Goal: Information Seeking & Learning: Learn about a topic

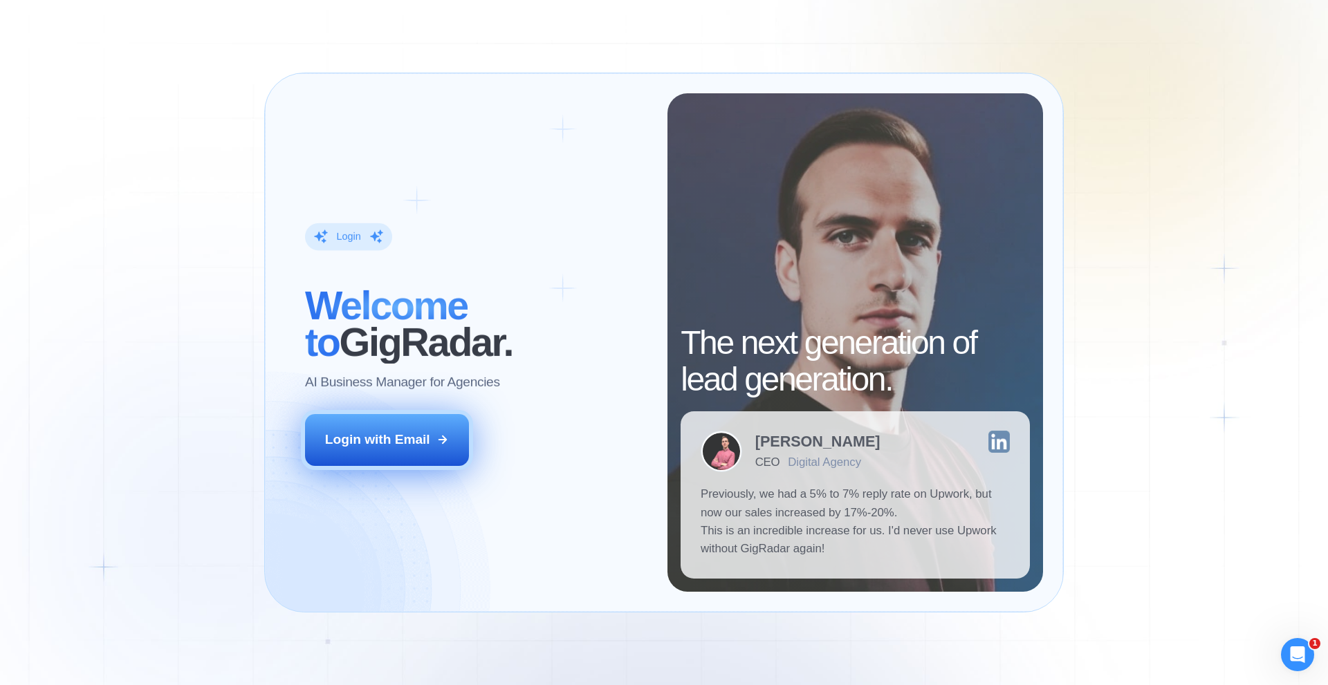
click at [380, 449] on div "Login with Email" at bounding box center [377, 440] width 105 height 18
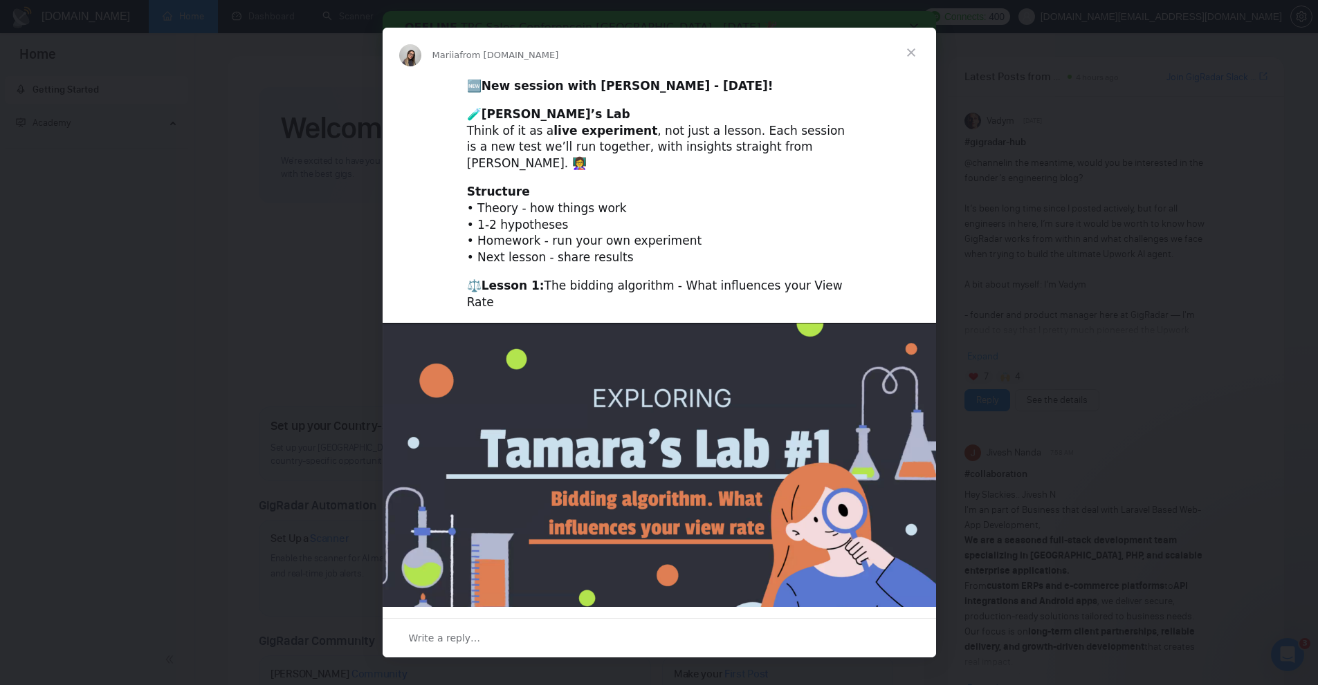
click at [918, 57] on span "Close" at bounding box center [911, 53] width 50 height 50
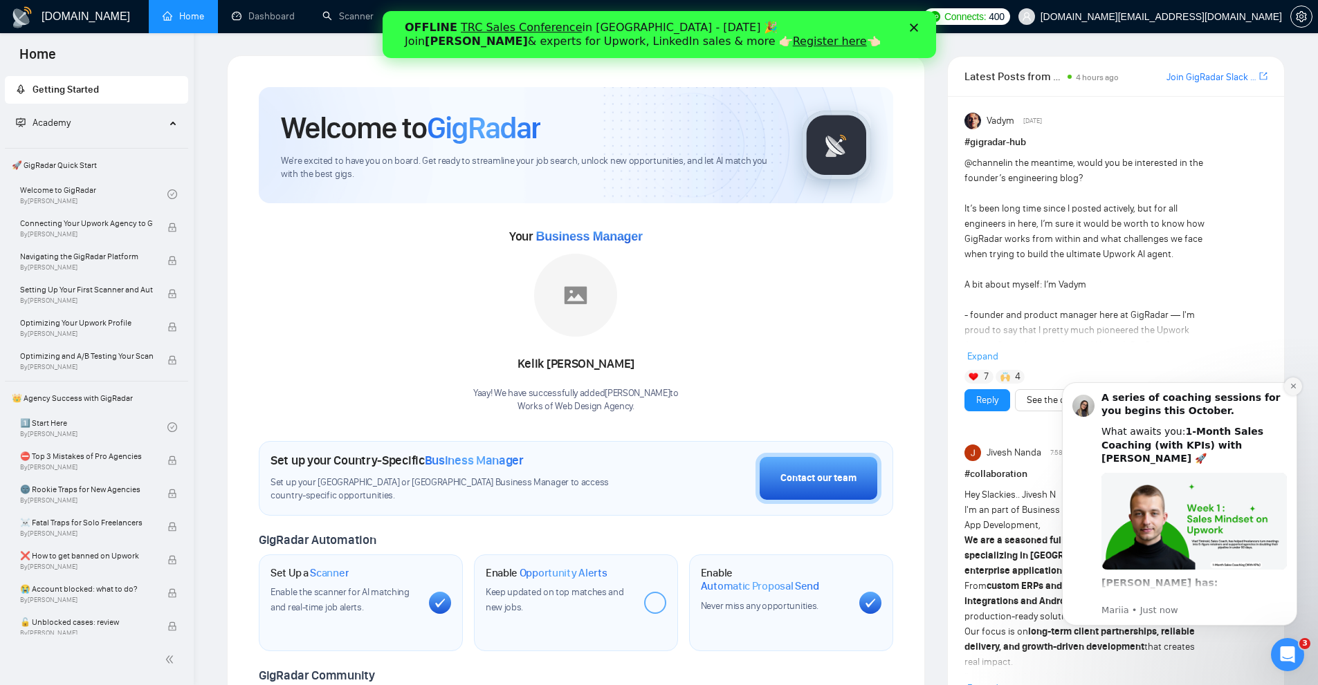
click at [1289, 388] on icon "Dismiss notification" at bounding box center [1293, 387] width 8 height 8
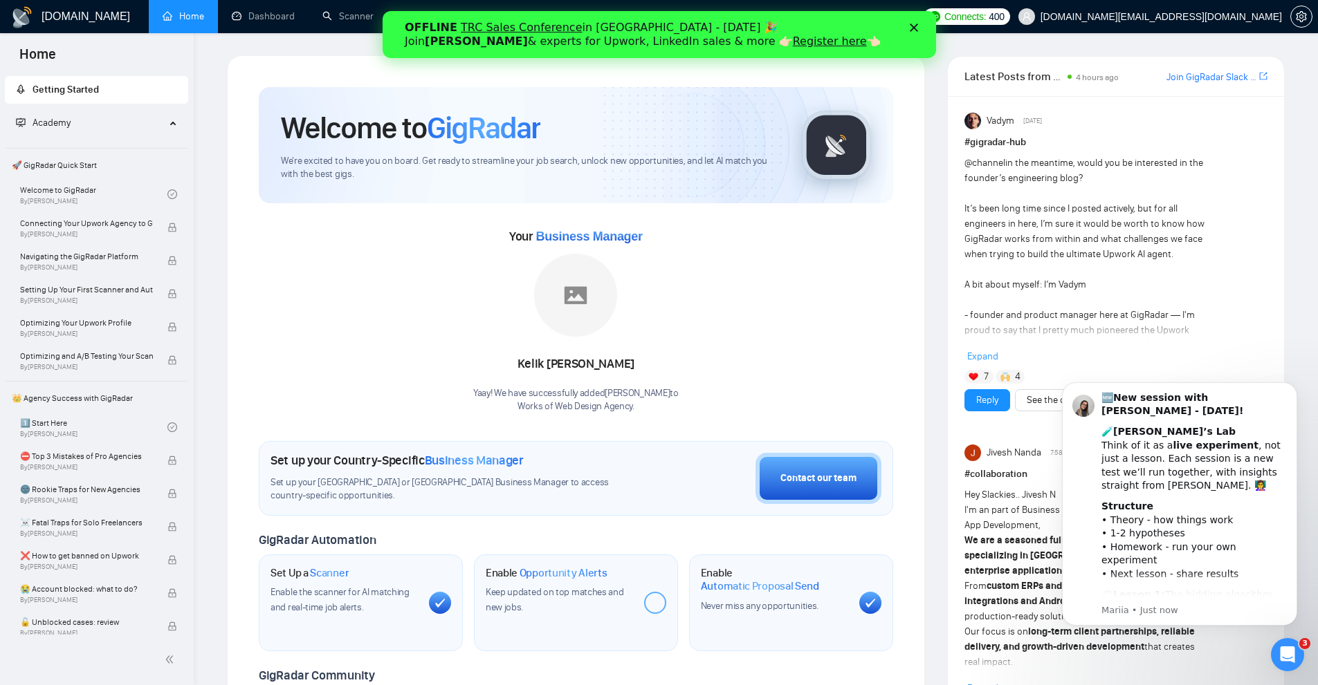
click at [914, 28] on icon "Close" at bounding box center [913, 28] width 8 height 8
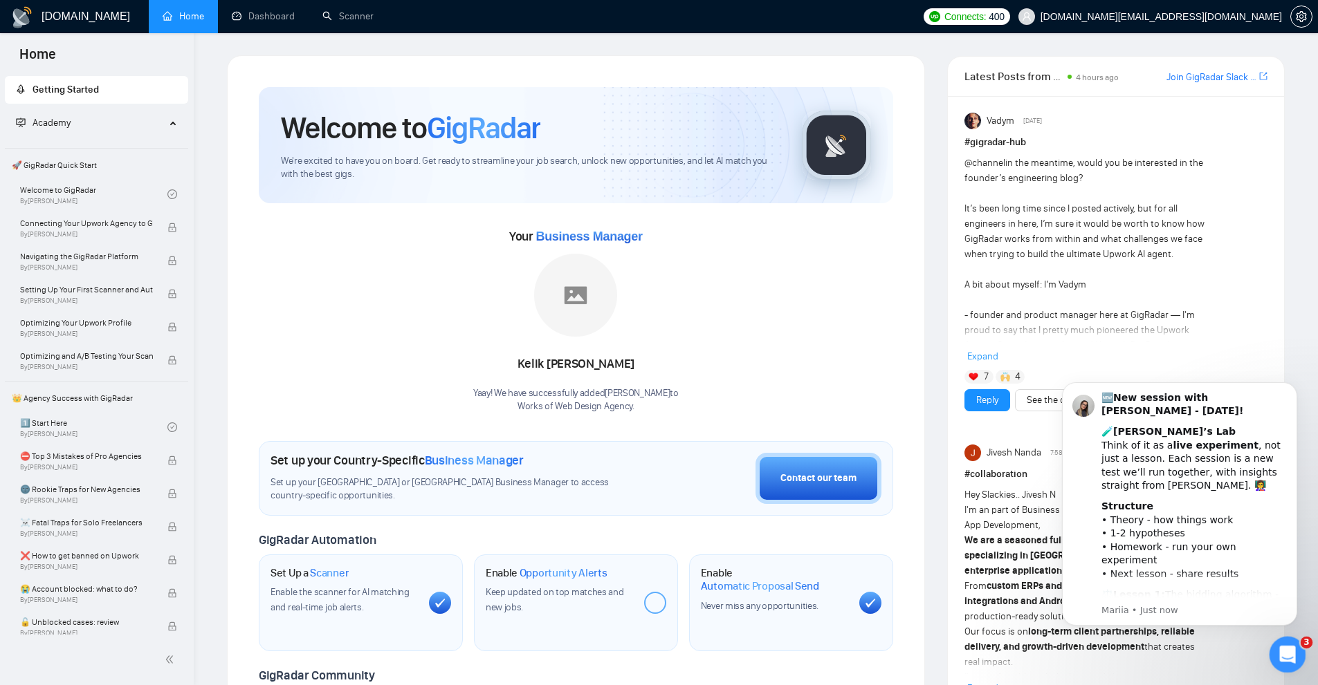
click at [1286, 660] on icon "Open Intercom Messenger" at bounding box center [1285, 653] width 23 height 23
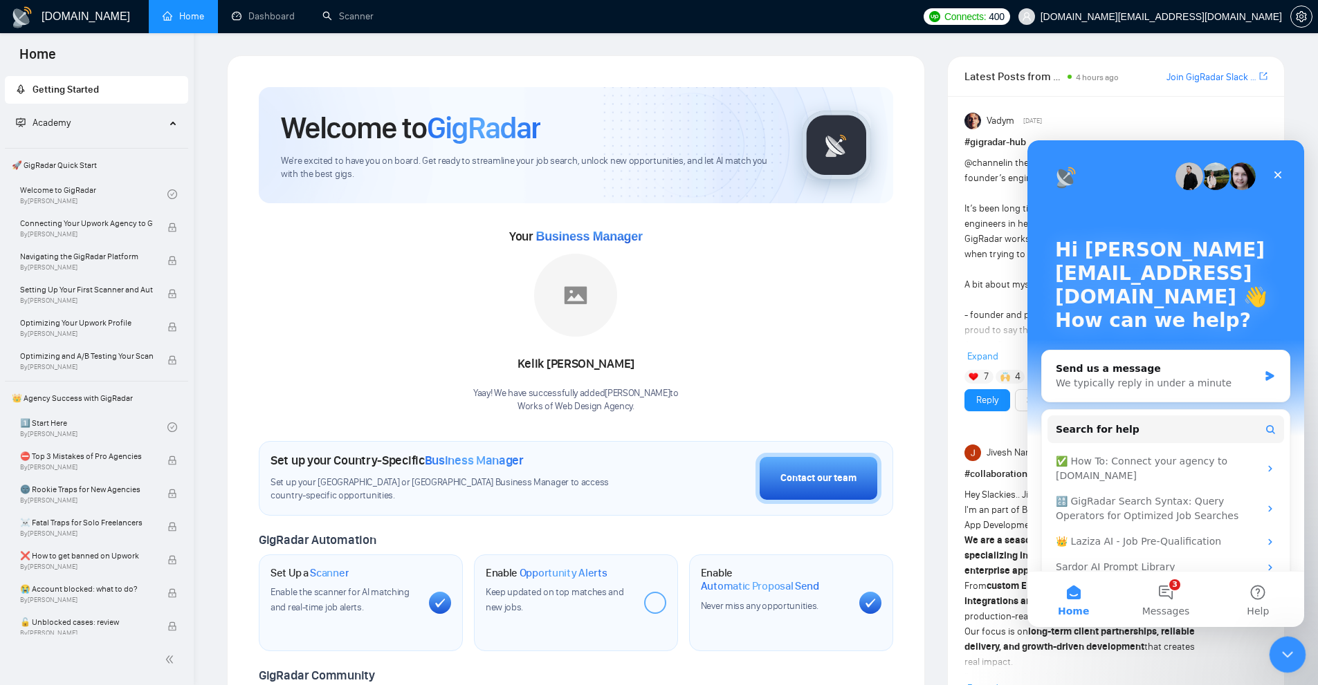
click at [1291, 651] on icon "Close Intercom Messenger" at bounding box center [1285, 653] width 17 height 17
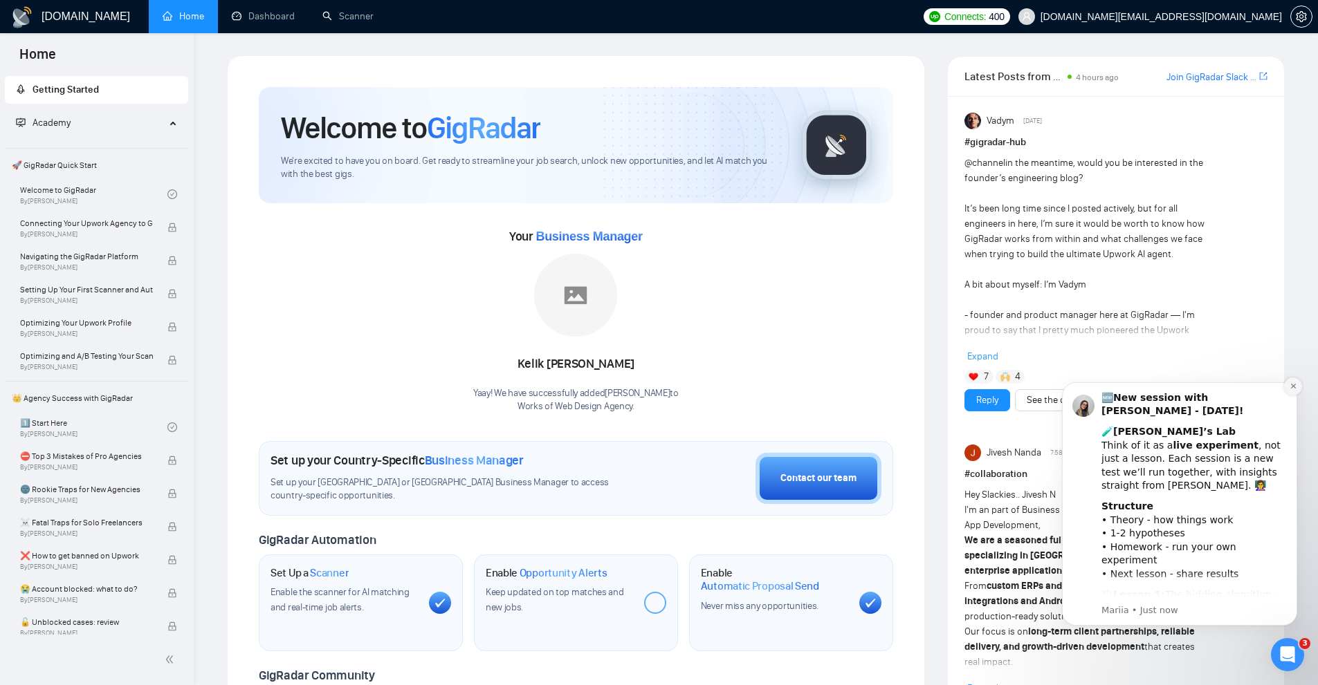
click at [1295, 383] on icon "Dismiss notification" at bounding box center [1293, 387] width 8 height 8
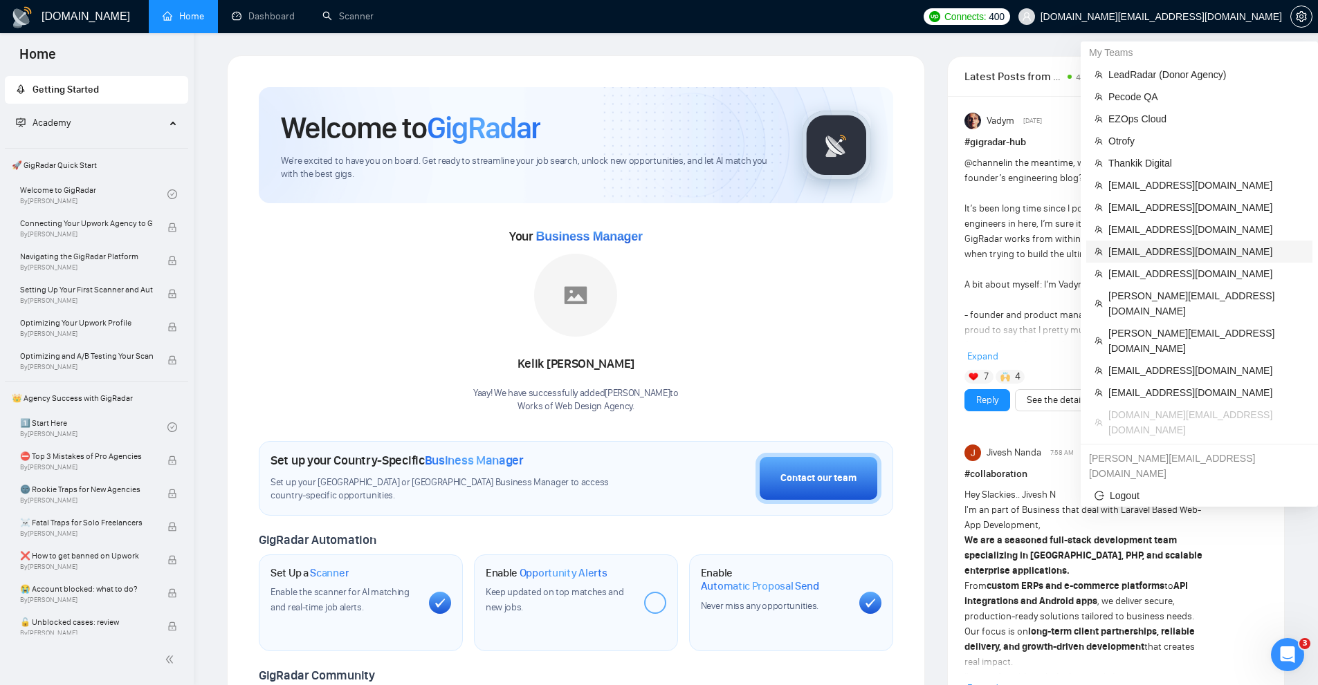
click at [1150, 254] on span "[EMAIL_ADDRESS][DOMAIN_NAME]" at bounding box center [1206, 251] width 196 height 15
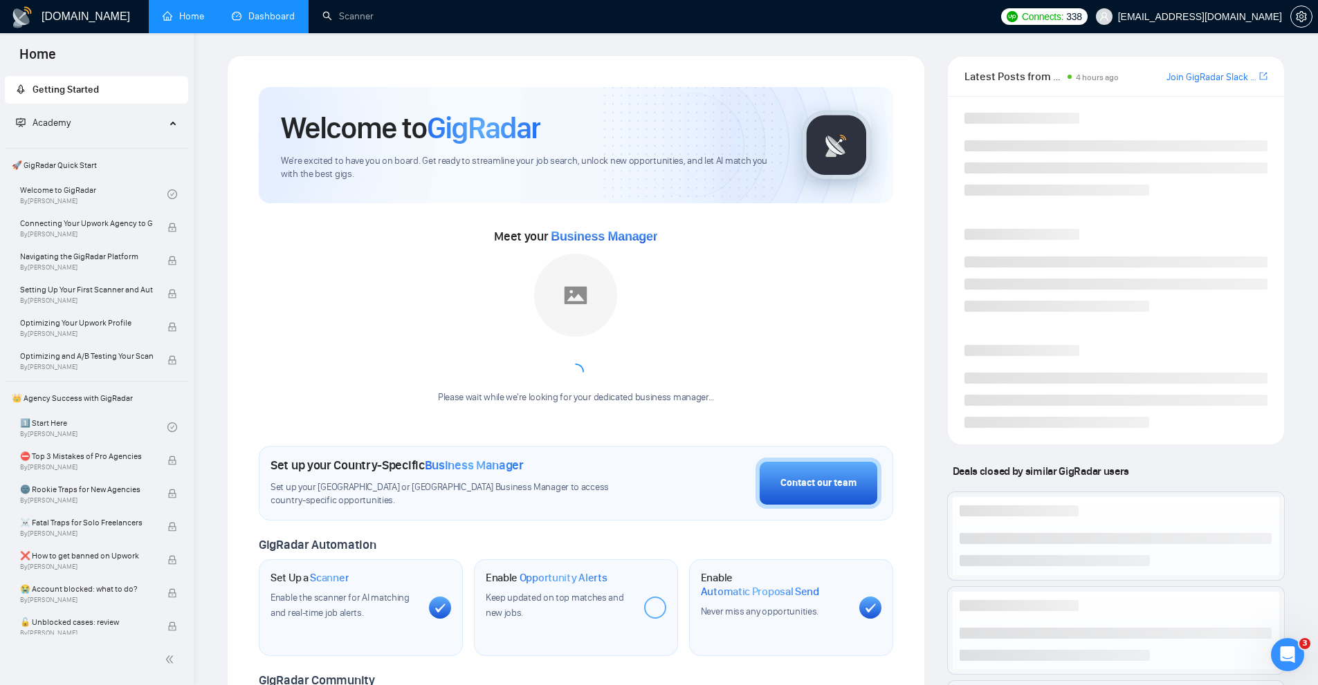
click at [239, 10] on link "Dashboard" at bounding box center [263, 16] width 63 height 12
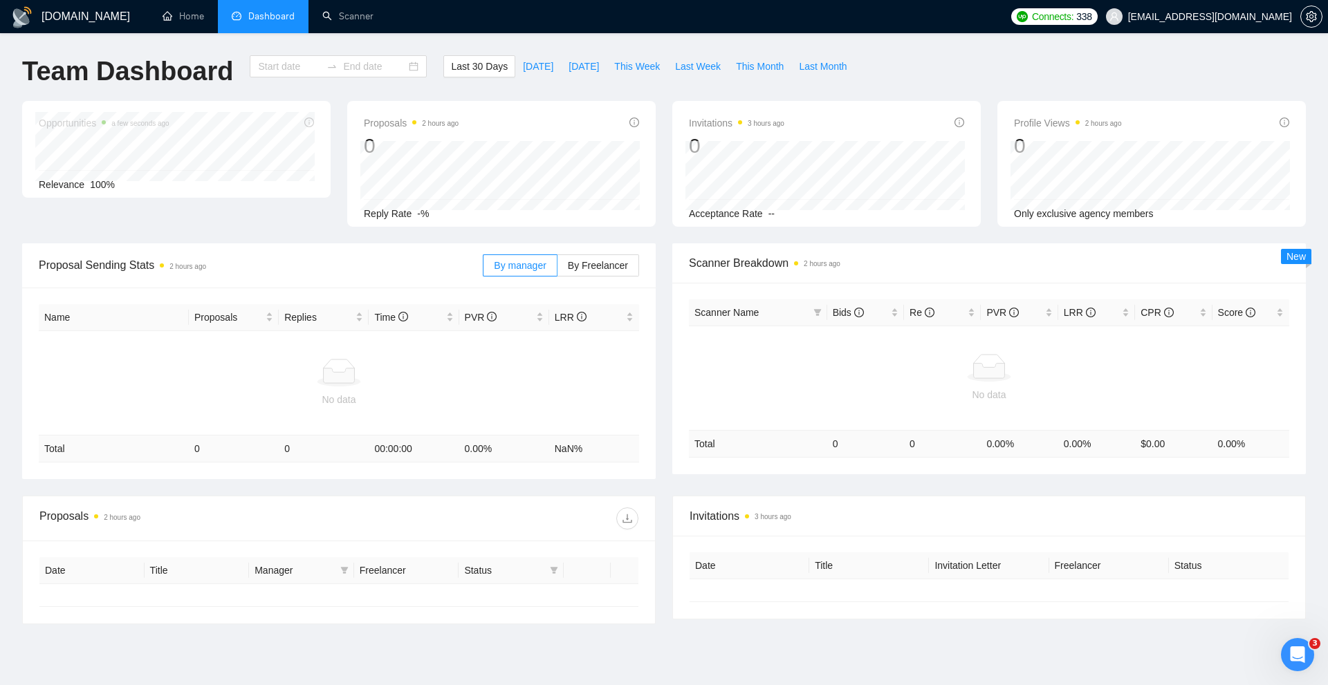
type input "[DATE]"
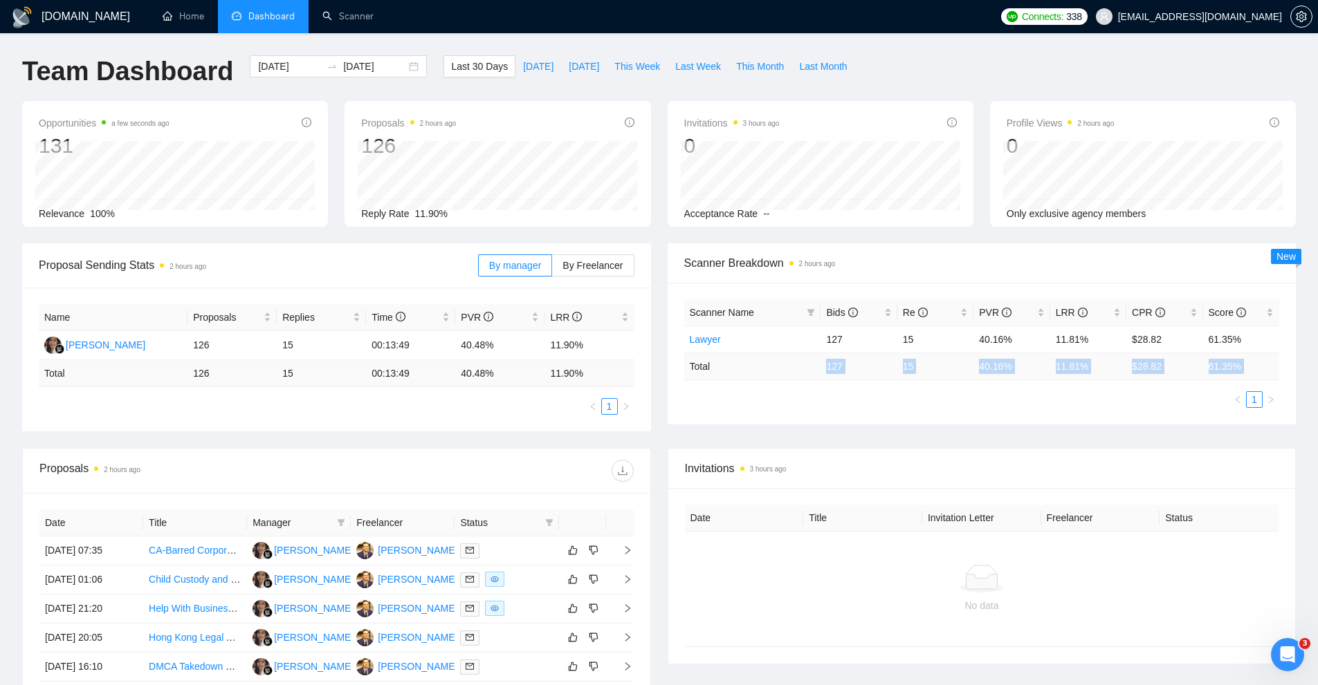
drag, startPoint x: 811, startPoint y: 372, endPoint x: 1083, endPoint y: 399, distance: 273.2
click at [1090, 386] on div "Scanner Name Bids Re PVR LRR CPR Score Lawyer 127 15 40.16% 11.81% $28.82 61.35…" at bounding box center [982, 354] width 596 height 109
click at [1074, 415] on div "Scanner Name Bids Re PVR LRR CPR Score Lawyer 127 15 40.16% 11.81% $28.82 61.35…" at bounding box center [982, 354] width 629 height 142
drag, startPoint x: 1093, startPoint y: 369, endPoint x: 926, endPoint y: 376, distance: 167.5
click at [894, 364] on tr "Total 127 15 40.16 % 11.81 % $ 28.82 61.35 %" at bounding box center [982, 366] width 596 height 27
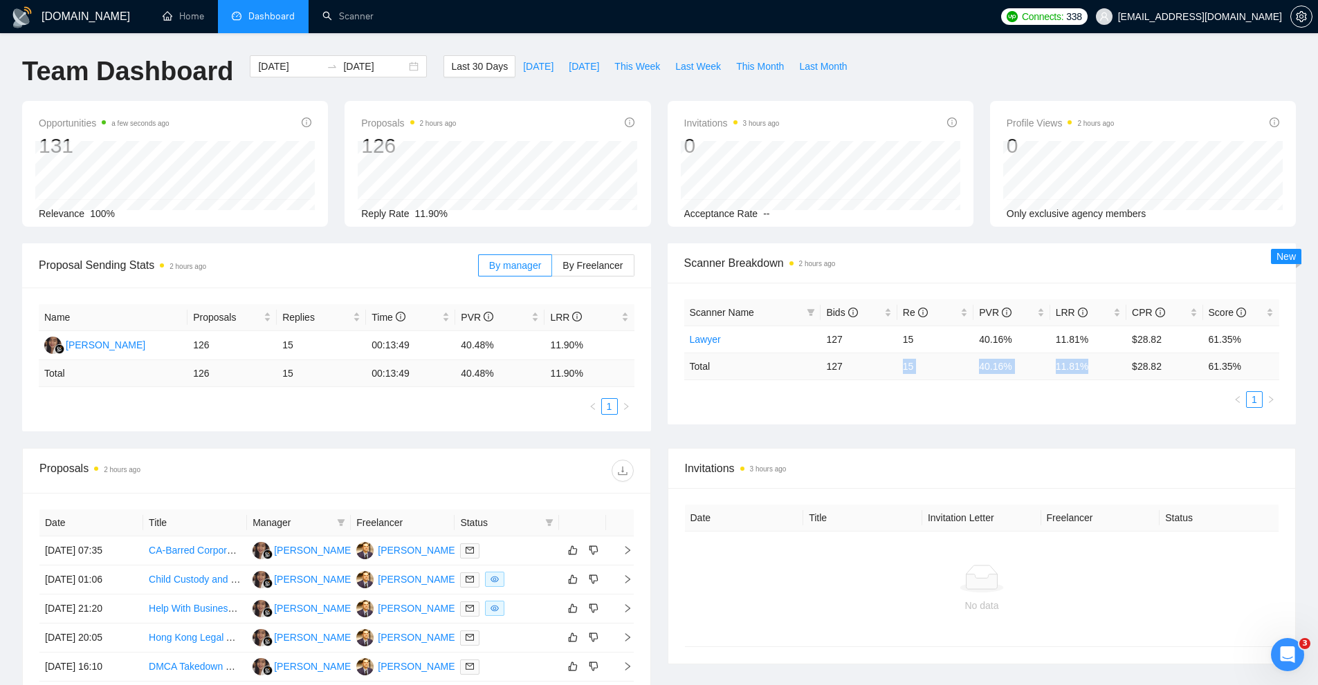
click at [927, 376] on td "15" at bounding box center [935, 366] width 76 height 27
click at [711, 343] on link "Lawyer" at bounding box center [705, 339] width 31 height 11
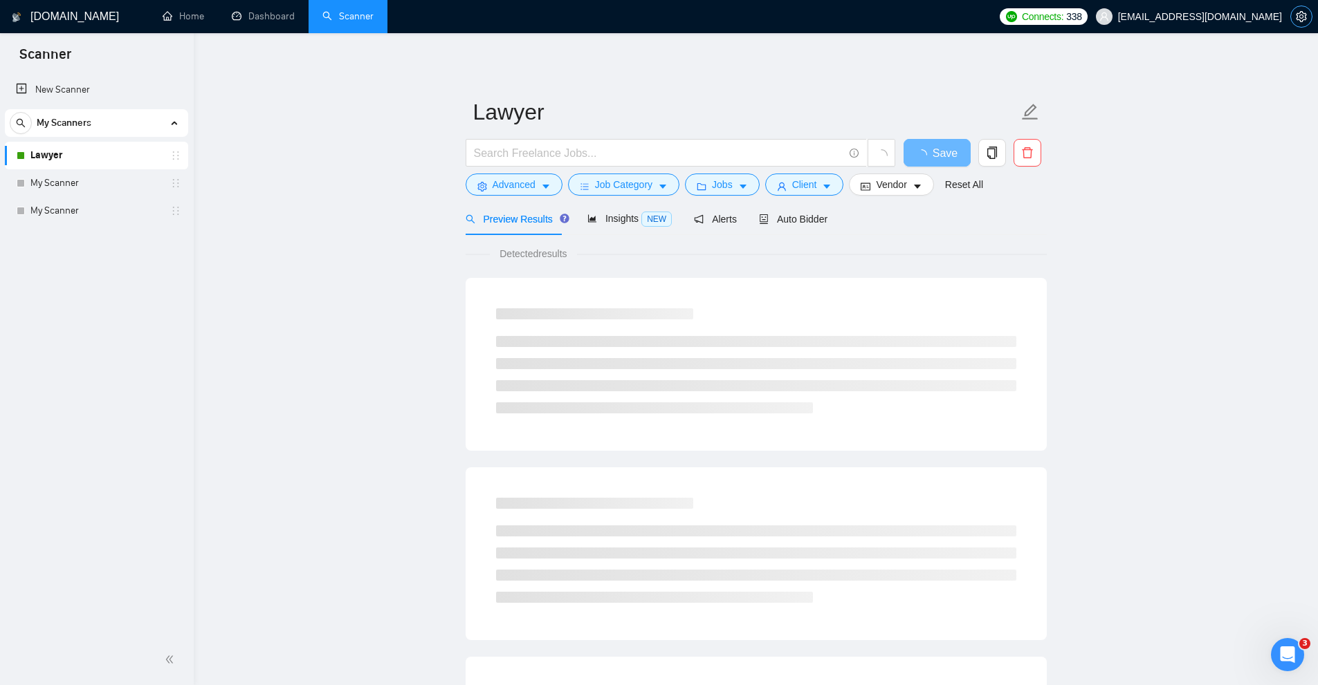
click at [1302, 19] on icon "setting" at bounding box center [1301, 16] width 11 height 11
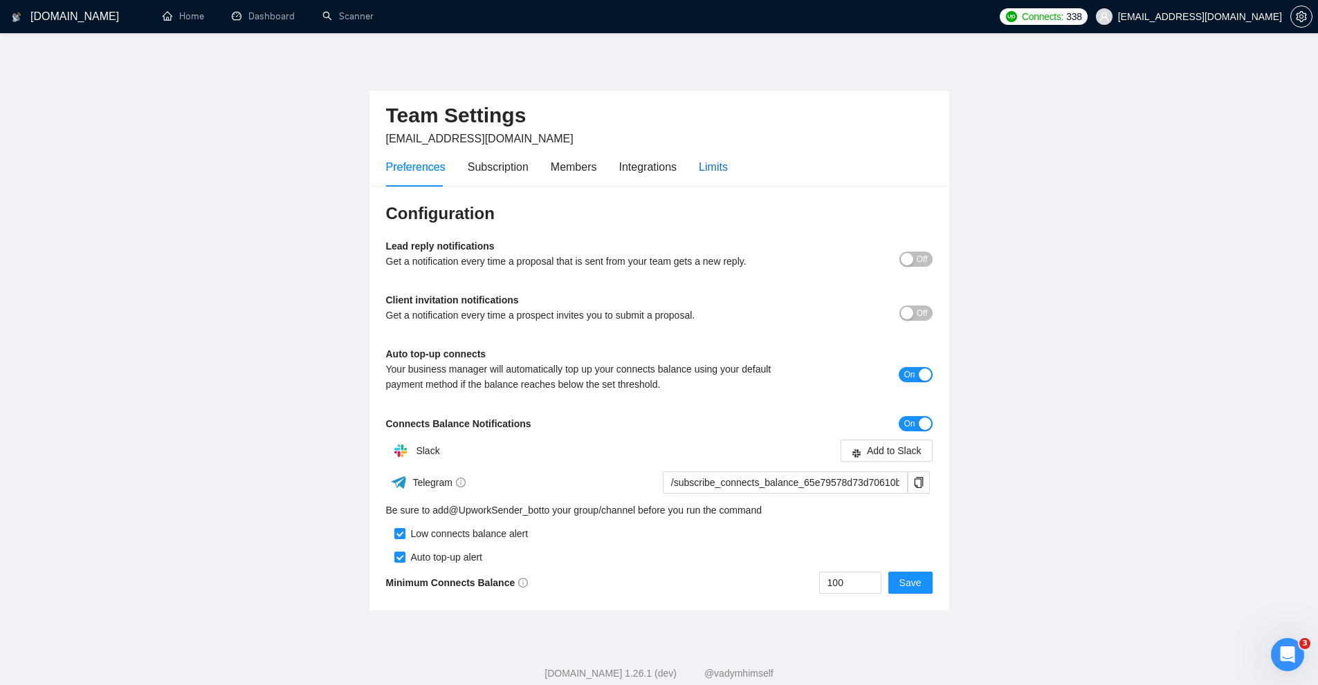
click at [699, 160] on div "Limits" at bounding box center [713, 166] width 29 height 17
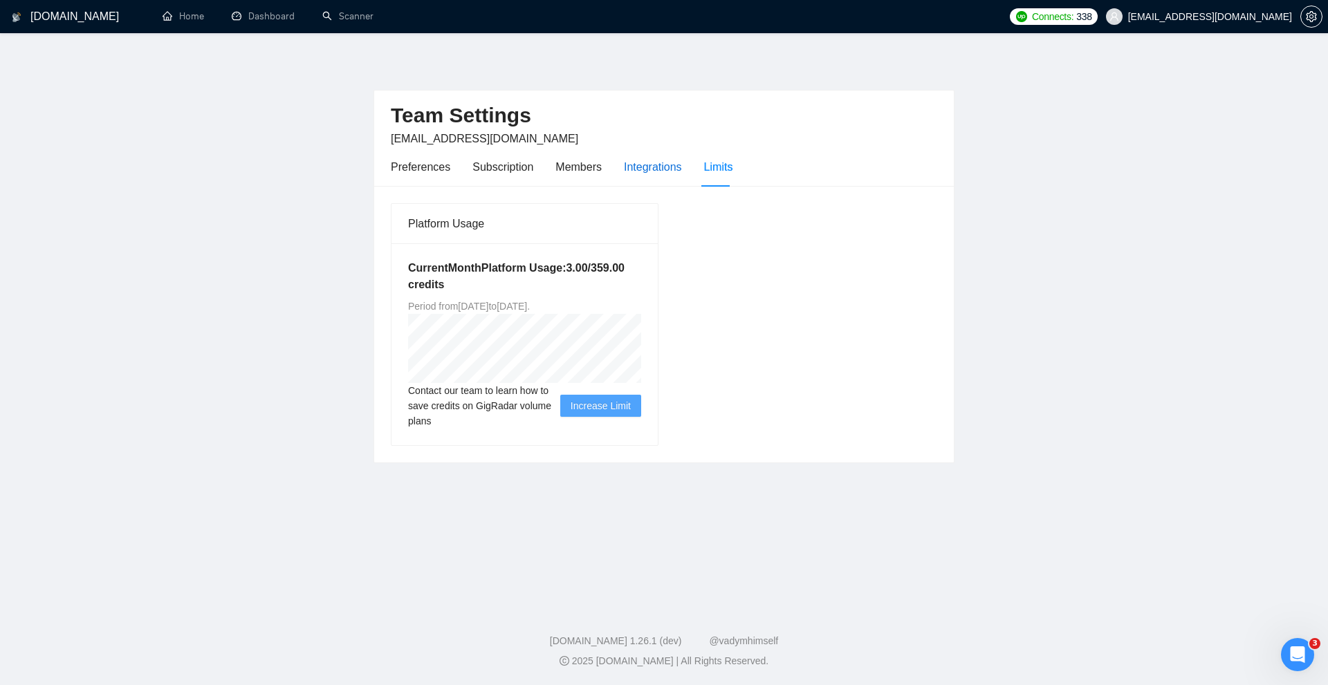
click at [645, 159] on div "Integrations" at bounding box center [653, 166] width 58 height 17
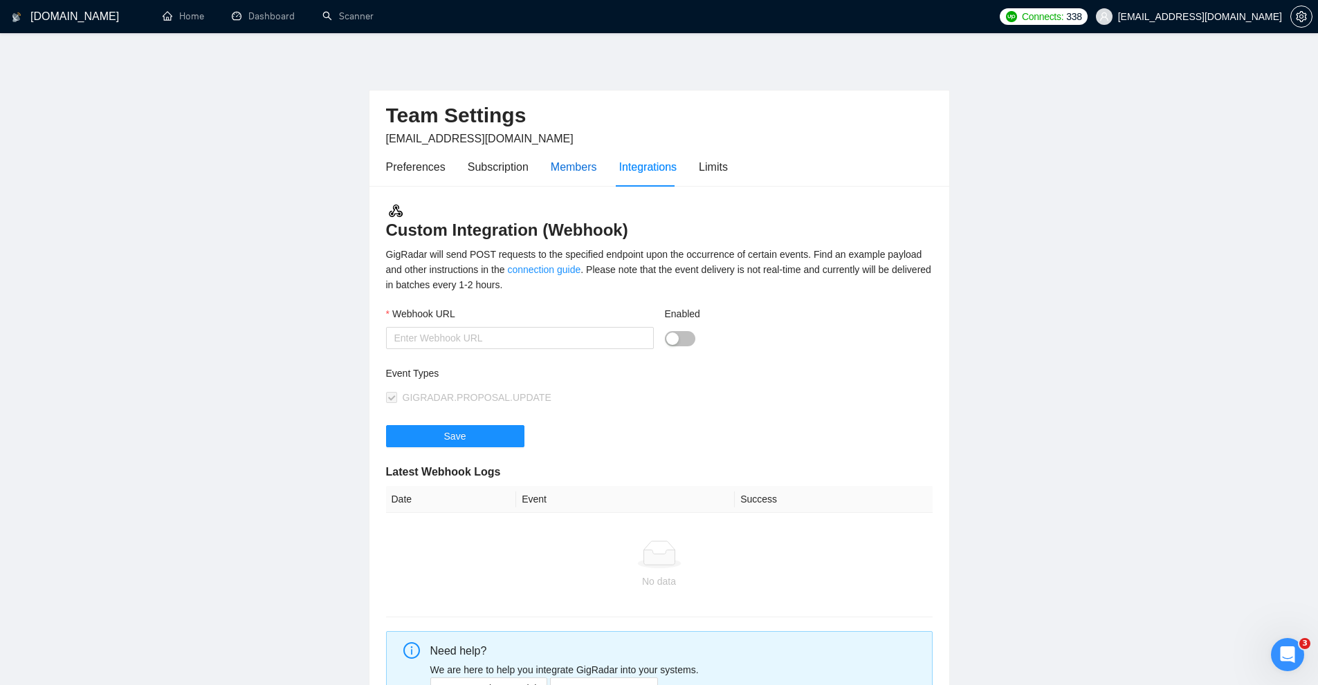
click at [581, 162] on div "Members" at bounding box center [574, 166] width 46 height 17
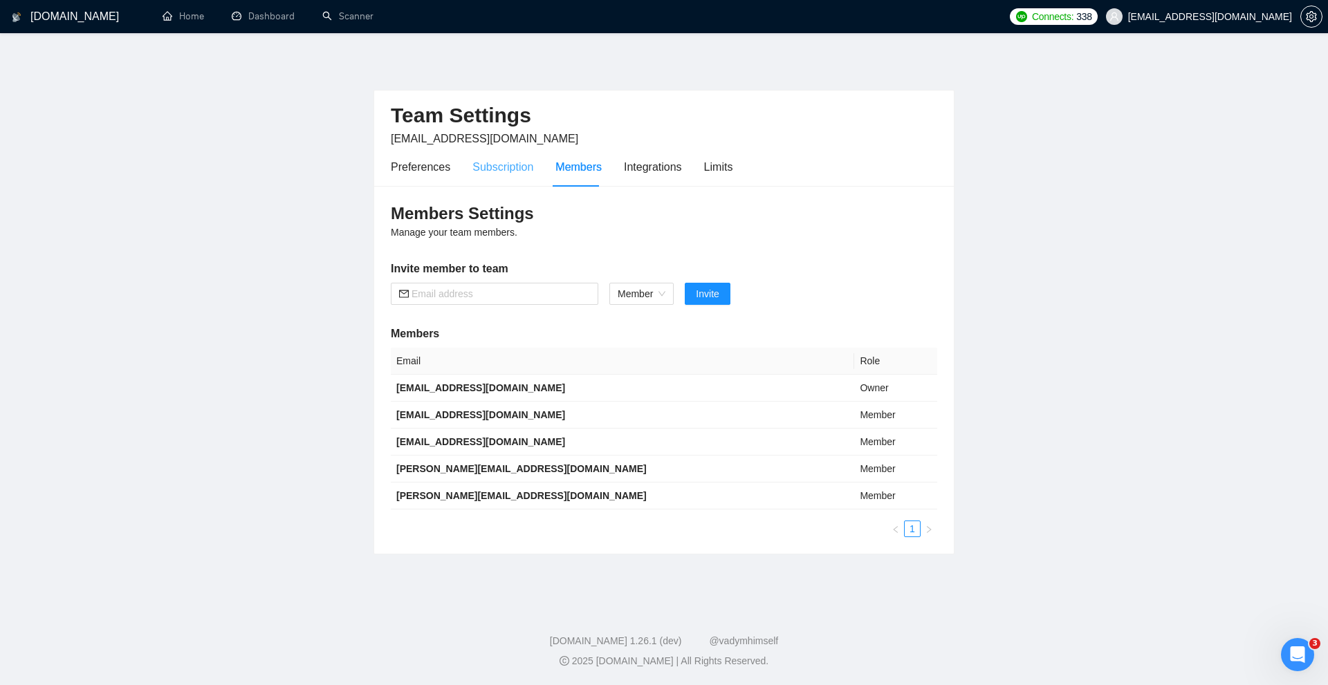
click at [502, 179] on div "Subscription" at bounding box center [502, 166] width 61 height 39
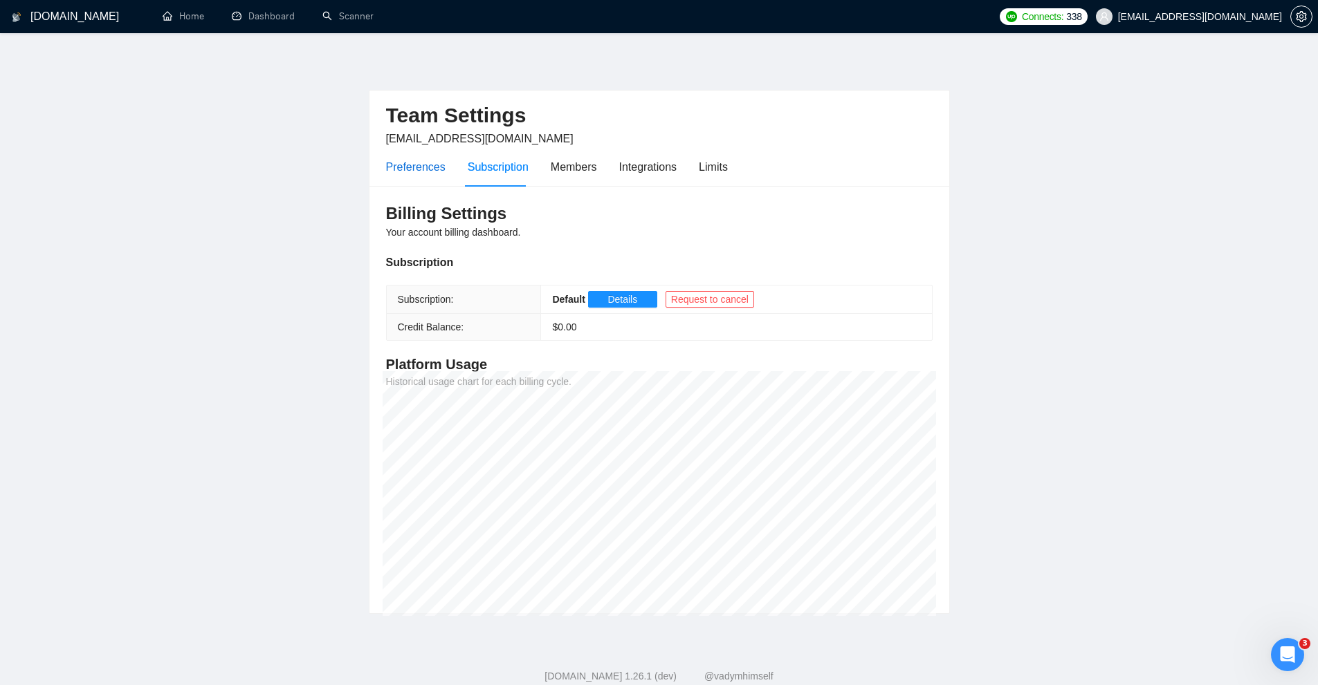
click at [413, 158] on div "Preferences" at bounding box center [415, 166] width 59 height 17
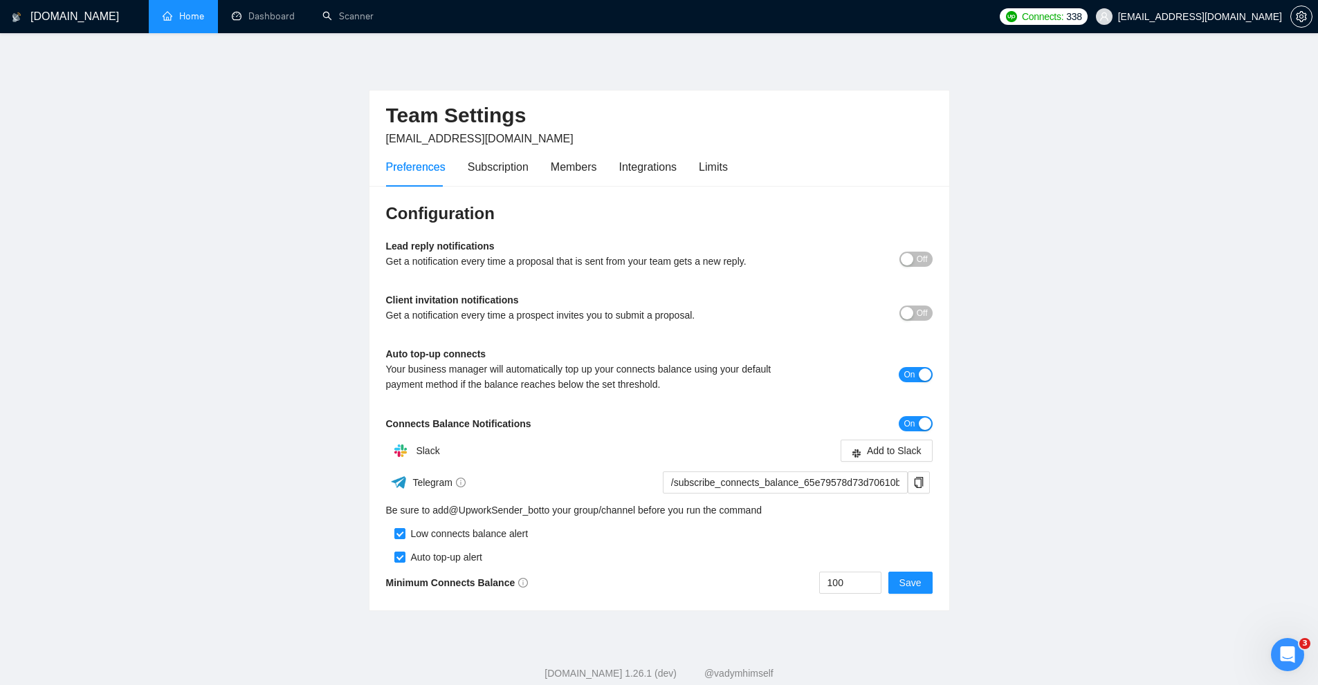
click at [192, 22] on link "Home" at bounding box center [184, 16] width 42 height 12
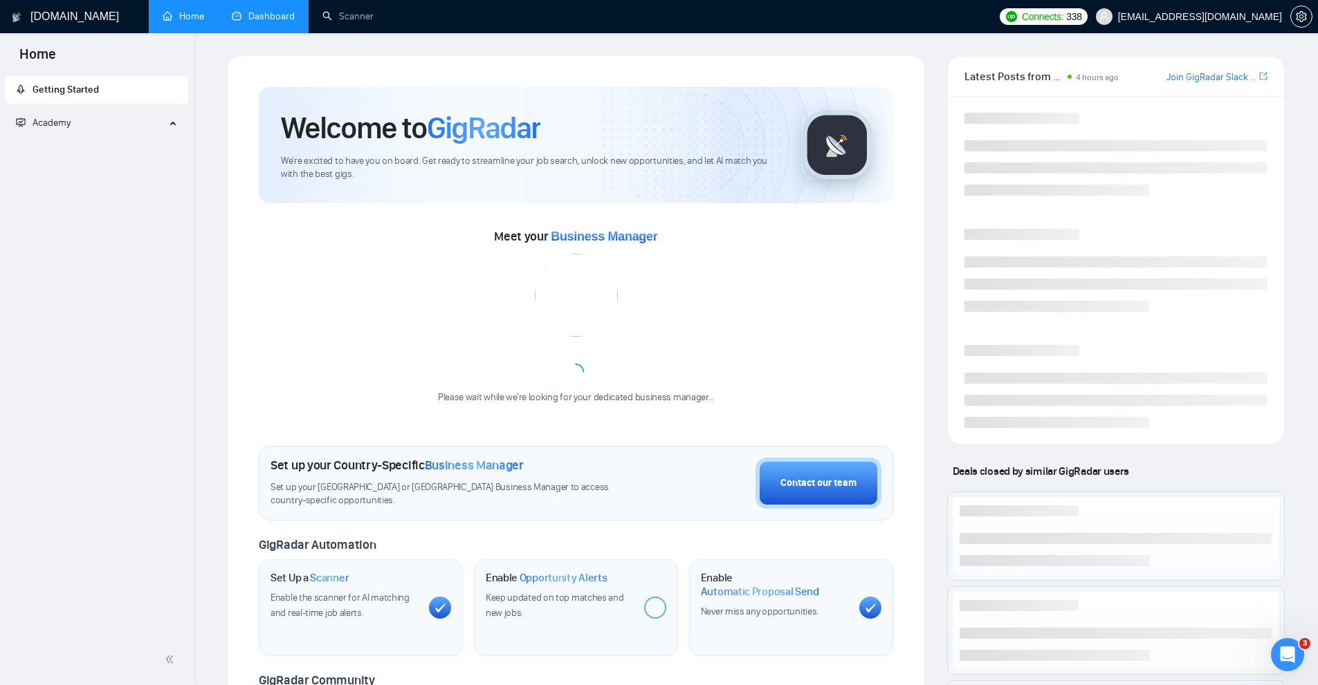
click at [245, 18] on link "Dashboard" at bounding box center [263, 16] width 63 height 12
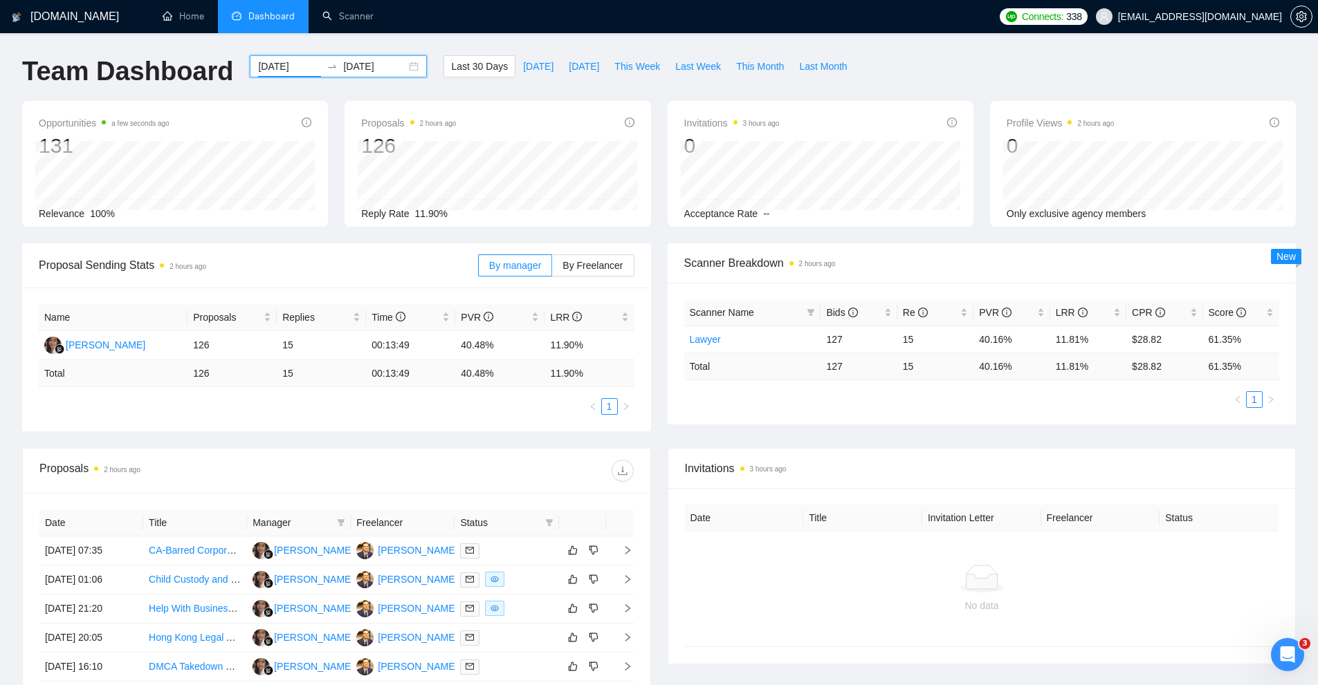
click at [268, 68] on input "[DATE]" at bounding box center [289, 66] width 63 height 15
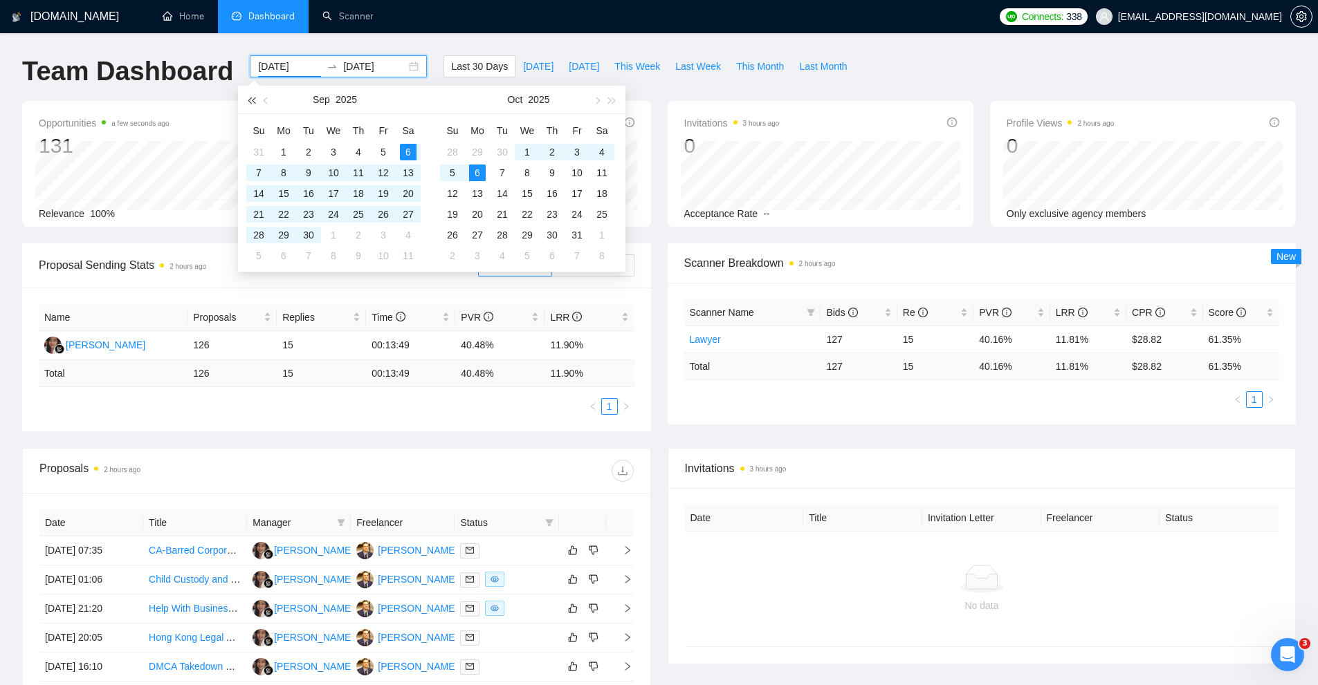
click at [248, 98] on button "button" at bounding box center [250, 100] width 15 height 28
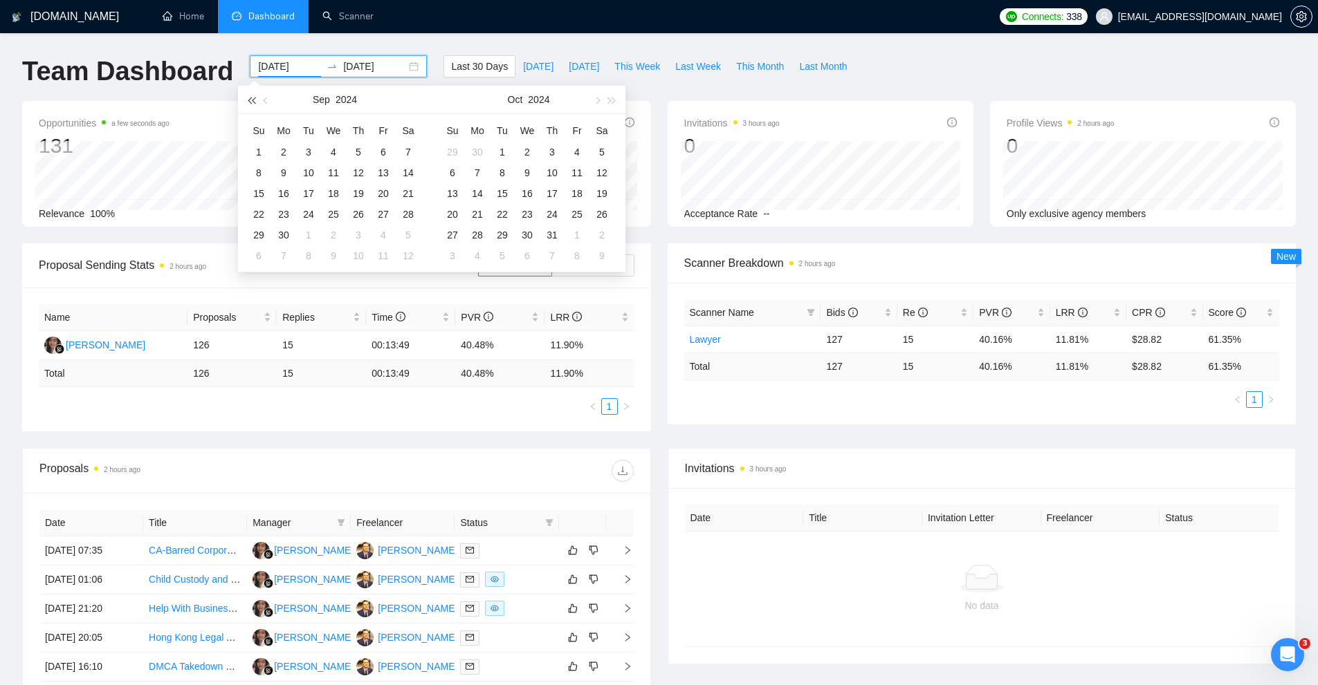
click at [250, 98] on button "button" at bounding box center [250, 100] width 15 height 28
type input "[DATE]"
click at [285, 175] on div "4" at bounding box center [283, 173] width 17 height 17
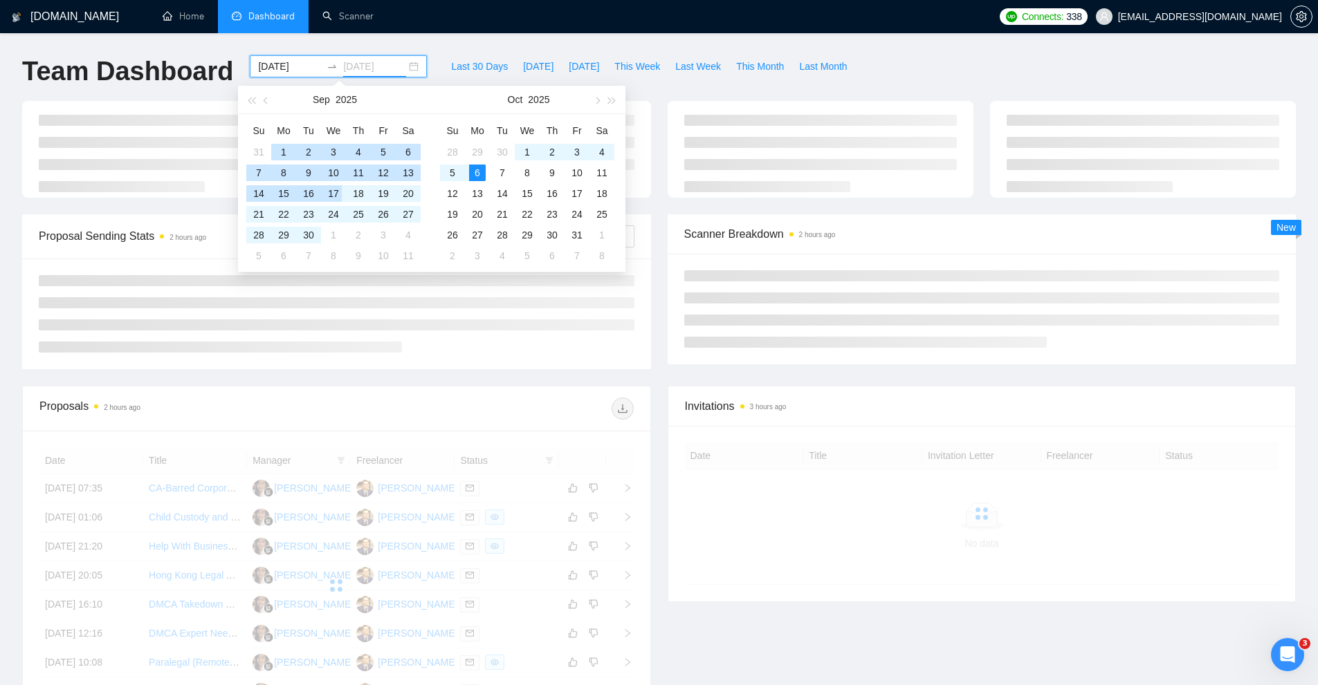
type input "[DATE]"
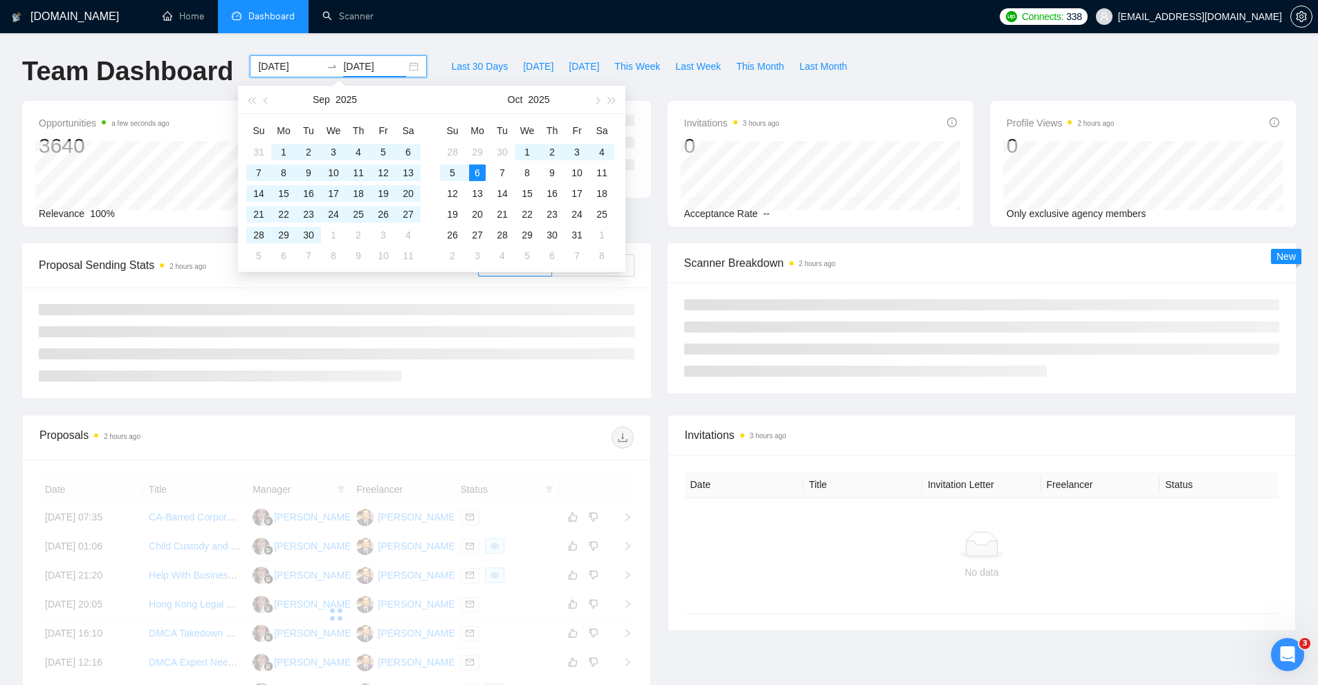
click at [760, 244] on div "Scanner Breakdown 2 hours ago" at bounding box center [982, 262] width 596 height 39
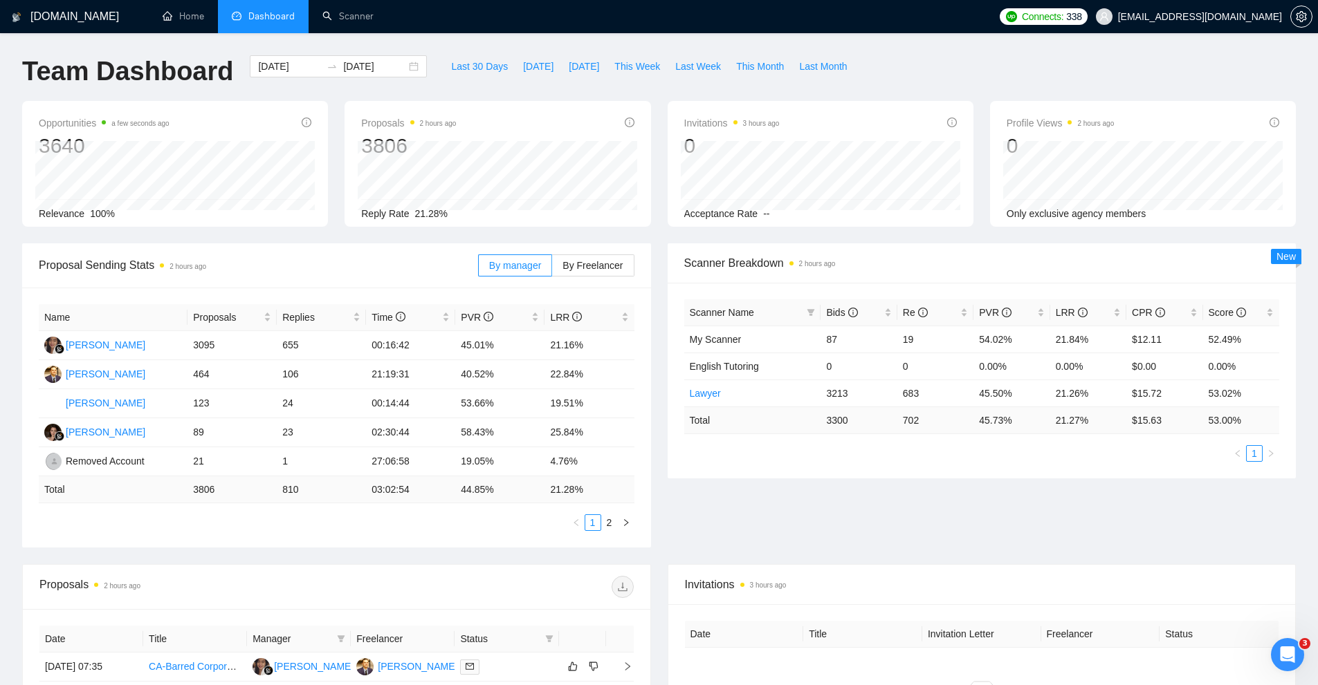
click at [407, 210] on div "Reply Rate 21.28%" at bounding box center [497, 213] width 273 height 15
drag, startPoint x: 410, startPoint y: 212, endPoint x: 484, endPoint y: 212, distance: 74.0
click at [483, 212] on div "Reply Rate 21.28%" at bounding box center [497, 213] width 273 height 15
click at [486, 212] on div "Reply Rate 21.28%" at bounding box center [497, 213] width 273 height 15
drag, startPoint x: 803, startPoint y: 414, endPoint x: 1248, endPoint y: 425, distance: 444.9
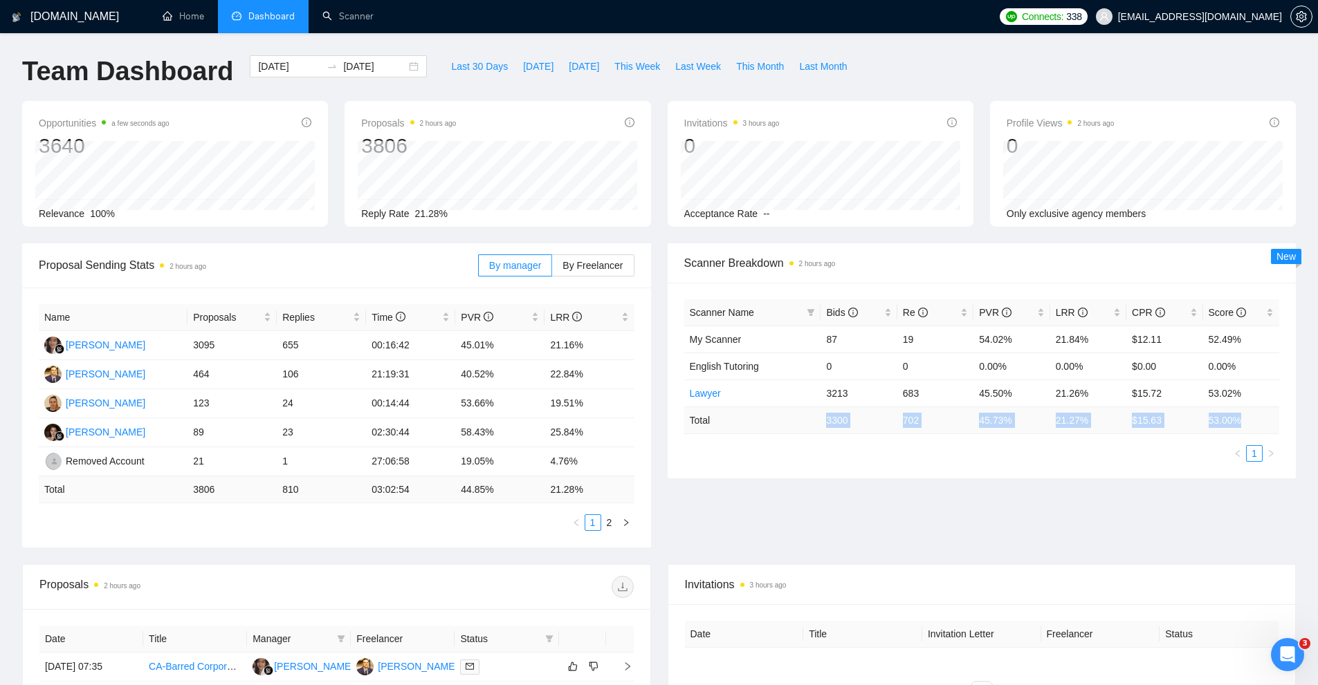
click at [1260, 419] on tr "Total 3300 702 45.73 % 21.27 % $ 15.63 53.00 %" at bounding box center [982, 420] width 596 height 27
click at [1180, 456] on ul "1" at bounding box center [982, 453] width 596 height 17
drag, startPoint x: 899, startPoint y: 395, endPoint x: 1085, endPoint y: 403, distance: 186.2
click at [1080, 398] on tr "Lawyer 3213 683 45.50% 21.26% $15.72 53.02%" at bounding box center [982, 393] width 596 height 27
click at [1068, 452] on ul "1" at bounding box center [982, 453] width 596 height 17
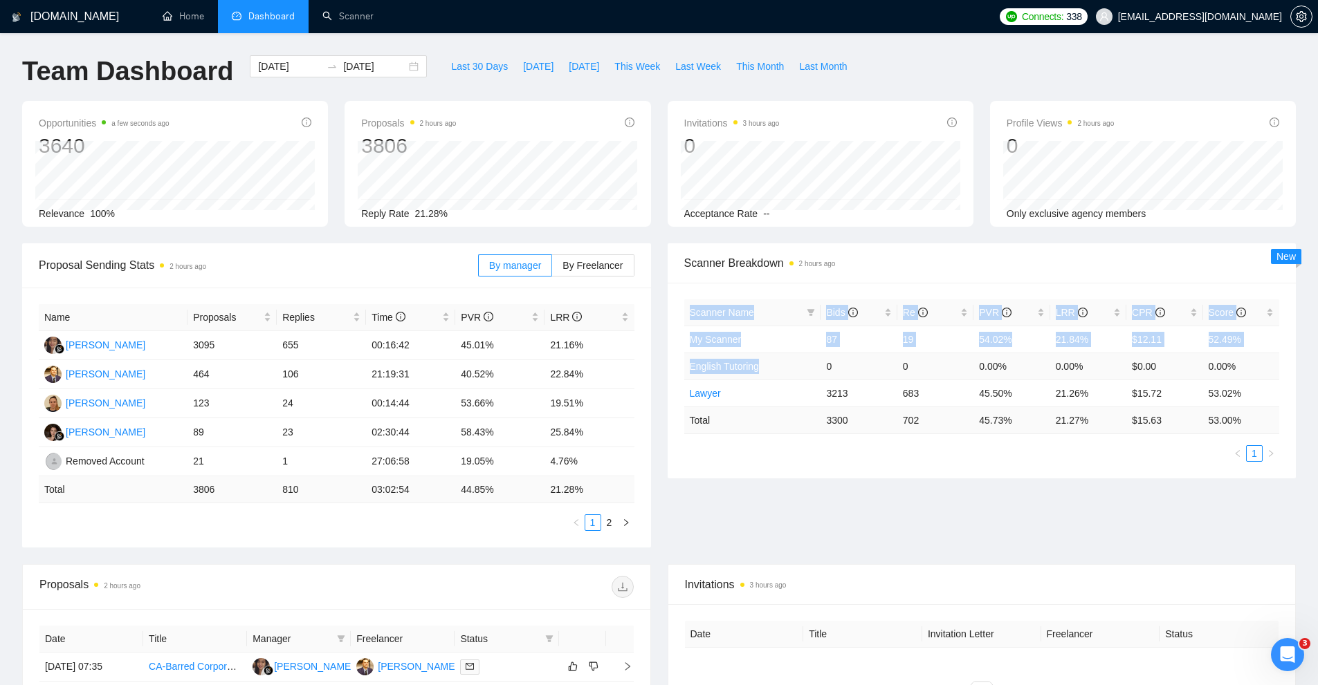
drag, startPoint x: 771, startPoint y: 370, endPoint x: 694, endPoint y: 369, distance: 76.8
click at [680, 368] on div "Scanner Name Bids Re PVR LRR CPR Score My Scanner 87 19 54.02% 21.84% $12.11 52…" at bounding box center [982, 381] width 629 height 196
click at [706, 369] on span "English Tutoring" at bounding box center [724, 366] width 69 height 11
drag, startPoint x: 706, startPoint y: 369, endPoint x: 736, endPoint y: 380, distance: 32.0
click at [737, 367] on span "English Tutoring" at bounding box center [724, 366] width 69 height 11
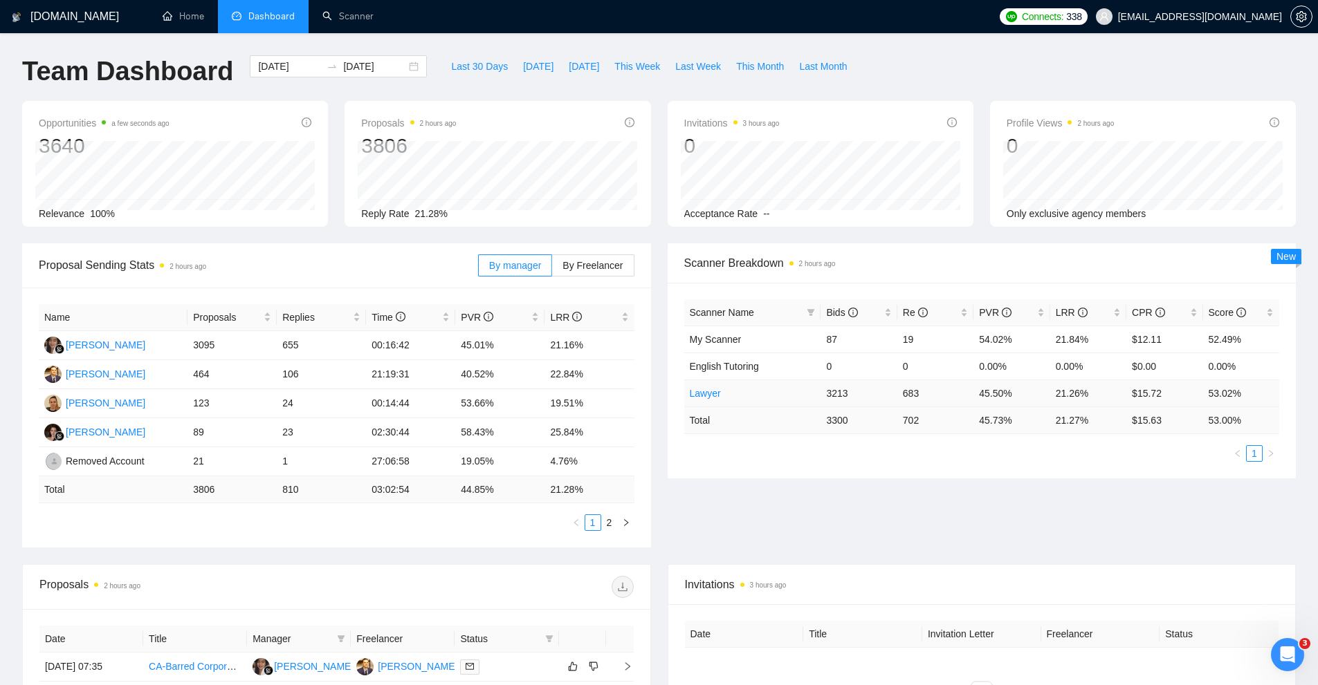
click at [730, 396] on td "Lawyer" at bounding box center [752, 393] width 137 height 27
click at [719, 338] on span "My Scanner" at bounding box center [716, 339] width 52 height 11
drag, startPoint x: 719, startPoint y: 338, endPoint x: 684, endPoint y: 338, distance: 35.3
click at [684, 338] on td "My Scanner" at bounding box center [752, 339] width 137 height 27
click at [919, 351] on td "19" at bounding box center [935, 339] width 76 height 27
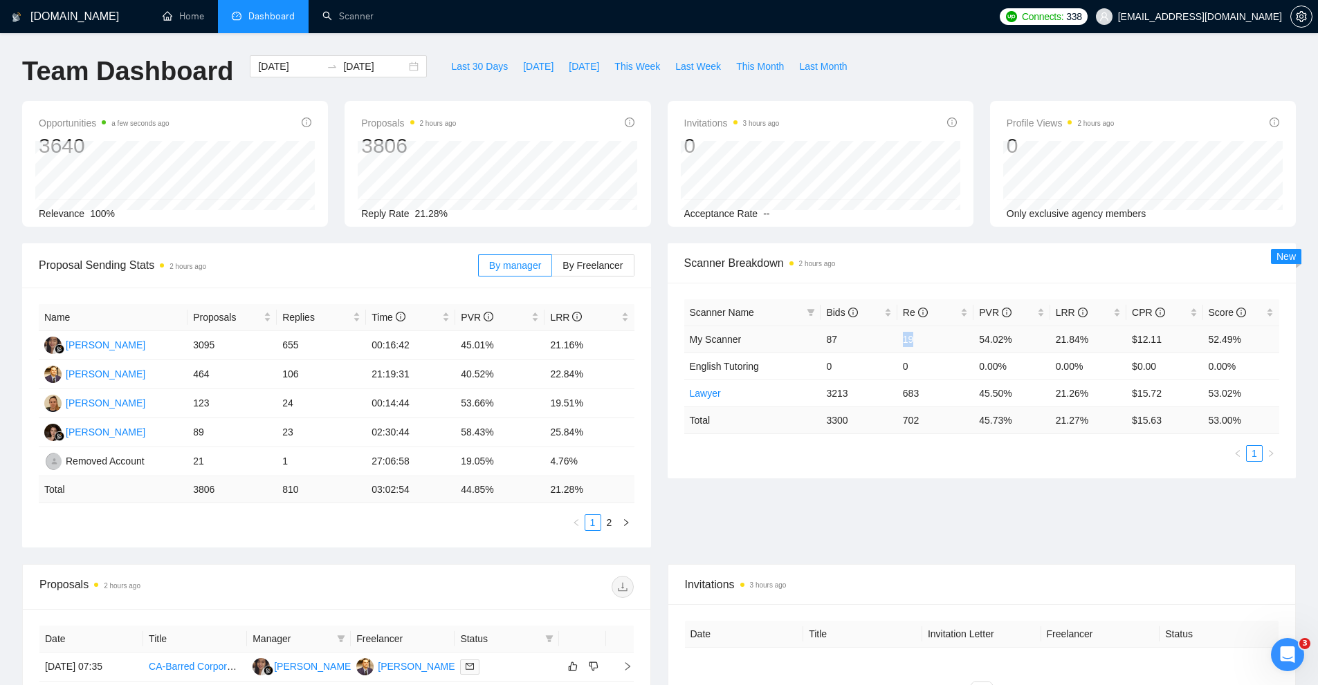
drag, startPoint x: 883, startPoint y: 342, endPoint x: 921, endPoint y: 338, distance: 37.5
click at [921, 338] on tr "My Scanner 87 19 54.02% 21.84% $12.11 52.49%" at bounding box center [982, 339] width 596 height 27
drag, startPoint x: 917, startPoint y: 401, endPoint x: 926, endPoint y: 401, distance: 8.3
click at [925, 401] on tr "Lawyer 3213 683 45.50% 21.26% $15.72 53.02%" at bounding box center [982, 393] width 596 height 27
drag, startPoint x: 858, startPoint y: 396, endPoint x: 899, endPoint y: 395, distance: 40.1
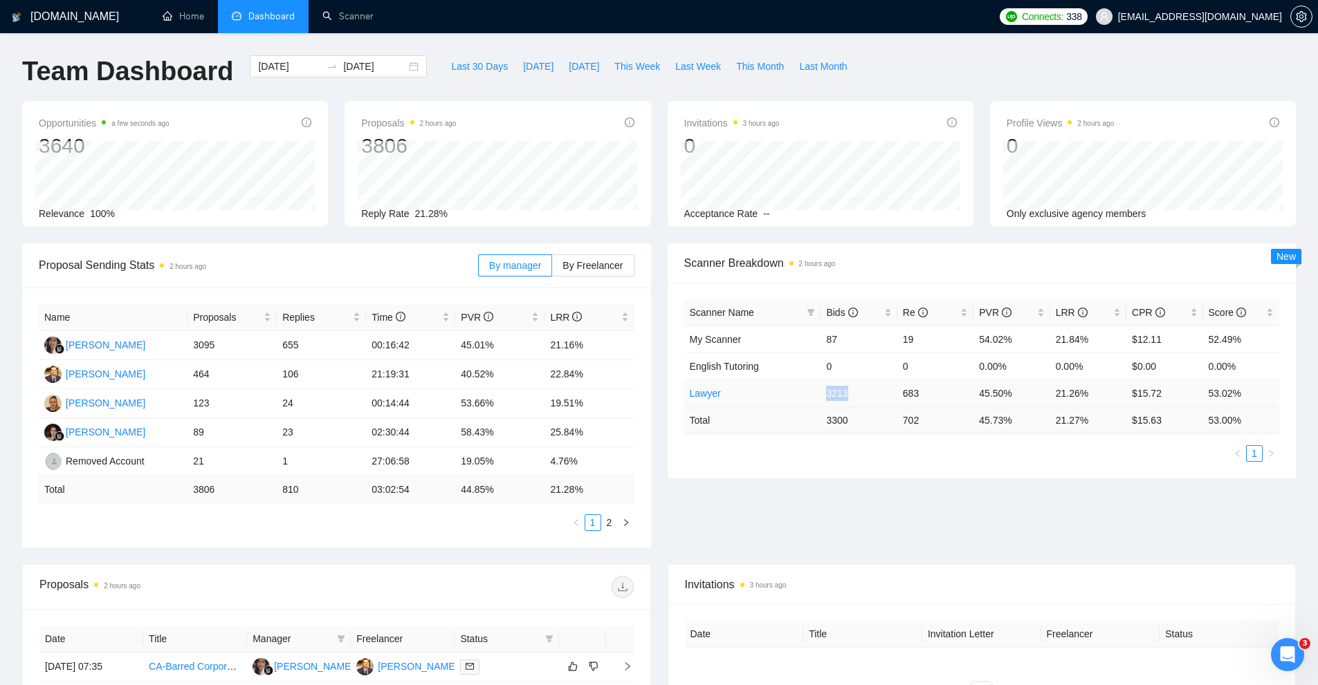
click at [896, 395] on tr "Lawyer 3213 683 45.50% 21.26% $15.72 53.02%" at bounding box center [982, 393] width 596 height 27
drag, startPoint x: 1097, startPoint y: 394, endPoint x: 1186, endPoint y: 394, distance: 89.2
click at [1184, 394] on tr "Lawyer 3213 683 45.50% 21.26% $15.72 53.02%" at bounding box center [982, 393] width 596 height 27
click at [1194, 394] on td "$15.72" at bounding box center [1164, 393] width 76 height 27
click at [580, 261] on span "By Freelancer" at bounding box center [592, 265] width 60 height 11
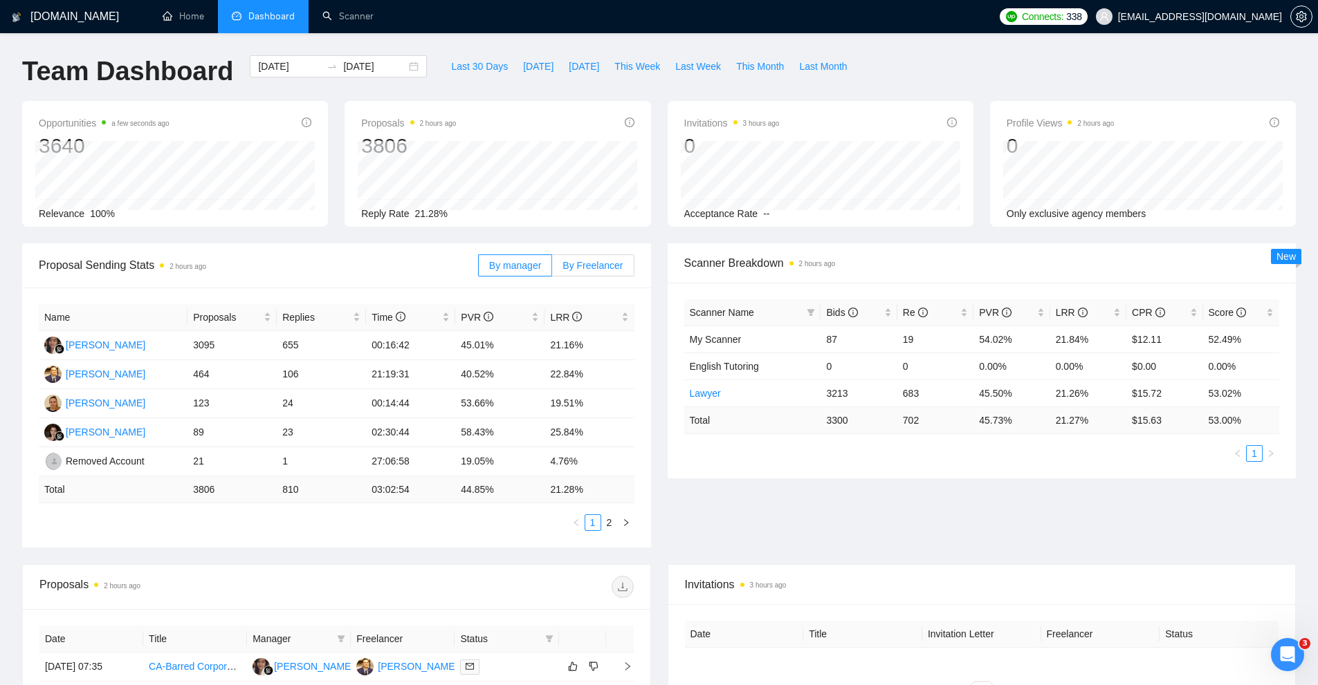
click at [552, 269] on input "By Freelancer" at bounding box center [552, 269] width 0 height 0
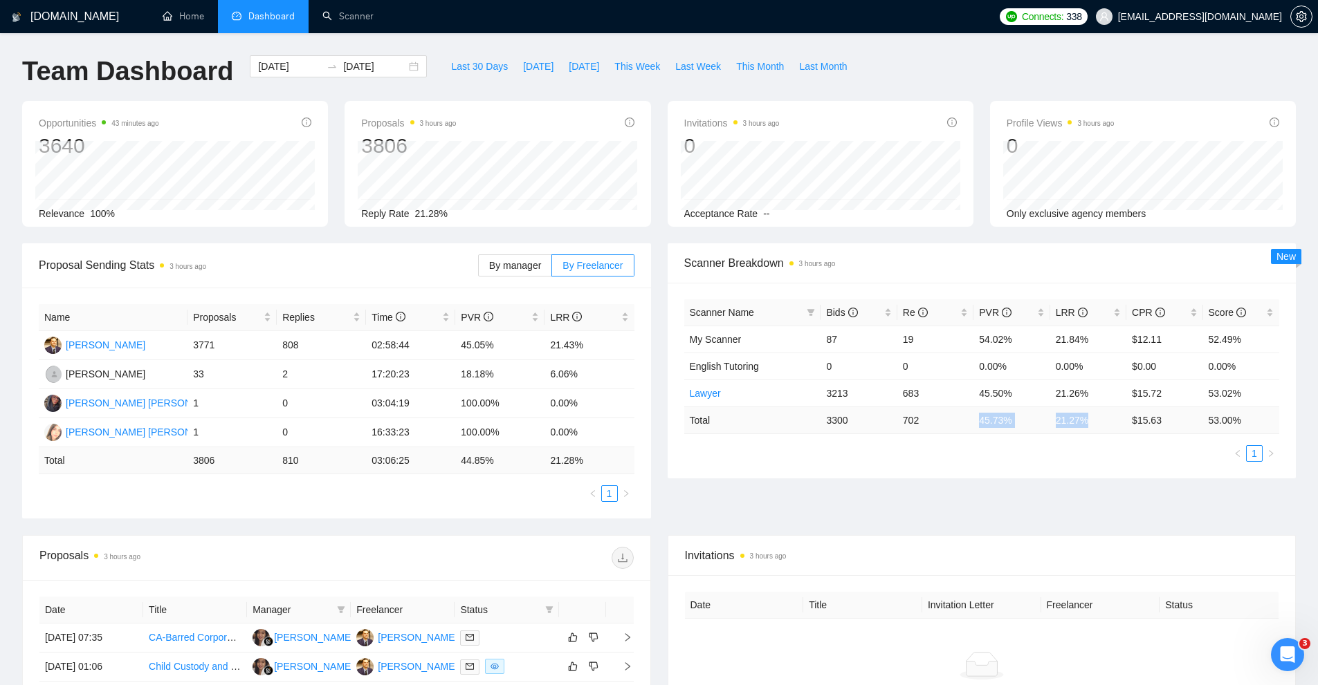
drag, startPoint x: 1100, startPoint y: 425, endPoint x: 1106, endPoint y: 447, distance: 22.3
click at [1132, 425] on tr "Total 3300 702 45.73 % 21.27 % $ 15.63 53.00 %" at bounding box center [982, 420] width 596 height 27
click at [1027, 473] on div "Scanner Name Bids Re PVR LRR CPR Score My Scanner 87 19 54.02% 21.84% $12.11 52…" at bounding box center [982, 381] width 629 height 196
drag, startPoint x: 1087, startPoint y: 423, endPoint x: 757, endPoint y: 409, distance: 330.9
click at [761, 407] on tr "Total 3300 702 45.73 % 21.27 % $ 15.63 53.00 %" at bounding box center [982, 420] width 596 height 27
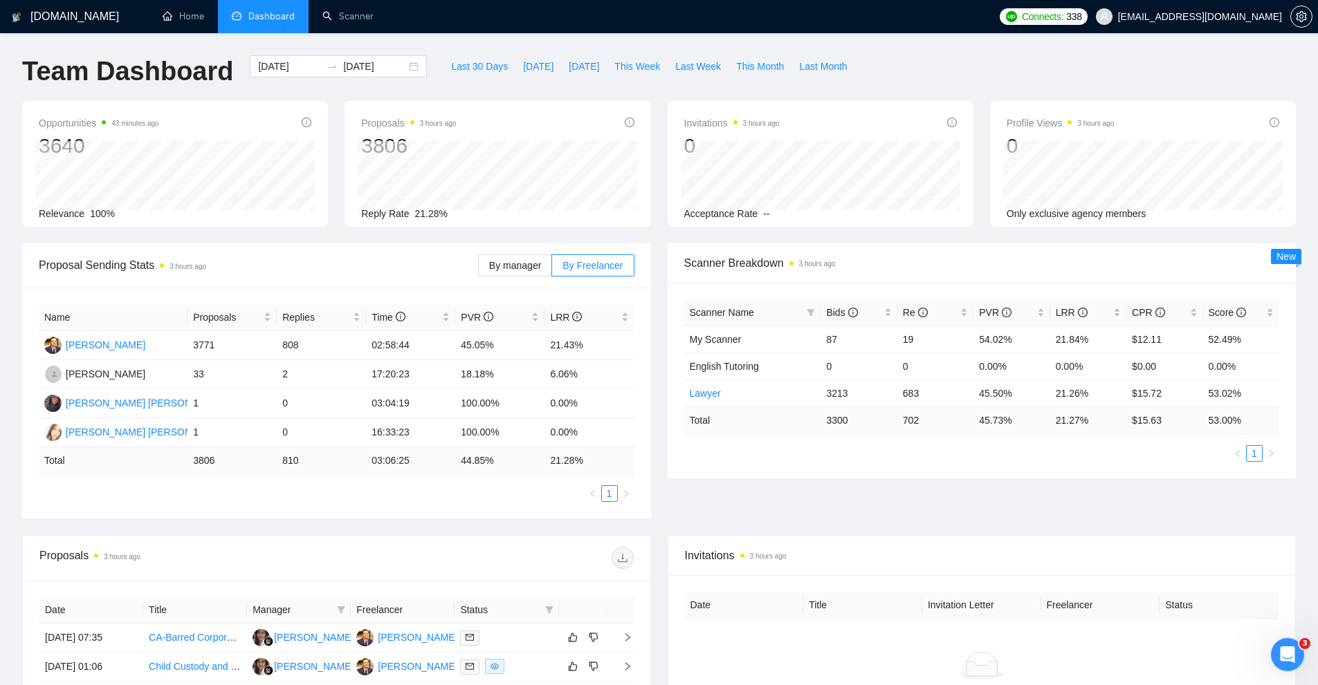
click at [809, 463] on div "Scanner Name Bids Re PVR LRR CPR Score My Scanner 87 19 54.02% 21.84% $12.11 52…" at bounding box center [982, 381] width 629 height 196
